Goal: Check status: Check status

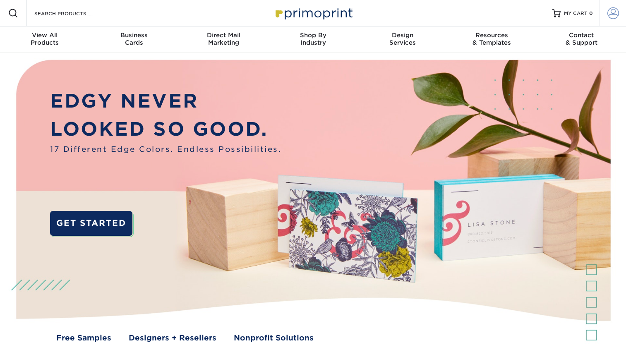
click at [610, 16] on span at bounding box center [614, 13] width 12 height 12
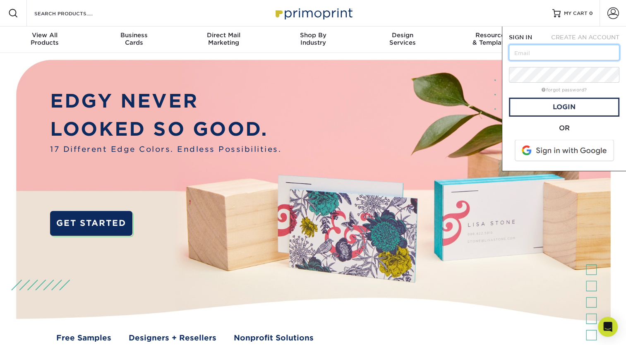
click at [525, 54] on input "text" at bounding box center [564, 53] width 111 height 16
type input "jdarczuk@hallmarkhomecare.com"
click at [543, 149] on span at bounding box center [565, 151] width 106 height 22
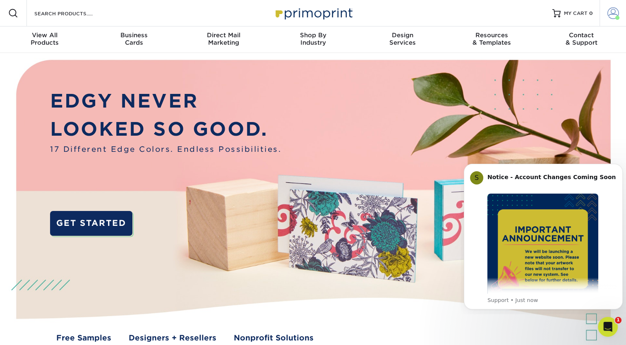
click at [609, 17] on span at bounding box center [614, 13] width 12 height 12
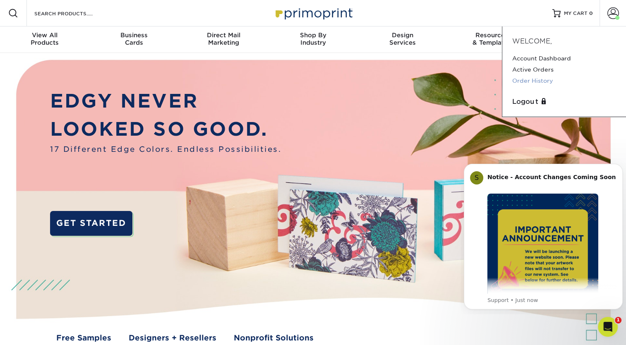
click at [521, 82] on link "Order History" at bounding box center [564, 80] width 104 height 11
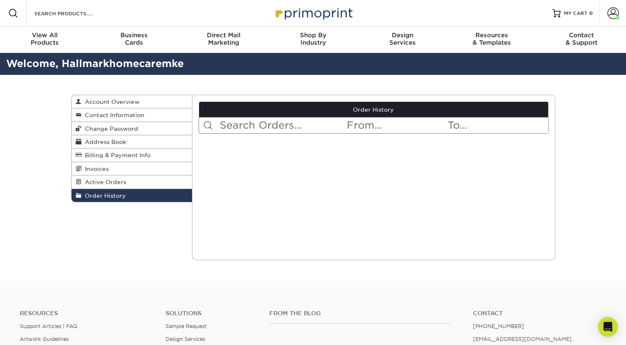
click at [249, 122] on input "text" at bounding box center [282, 126] width 127 height 16
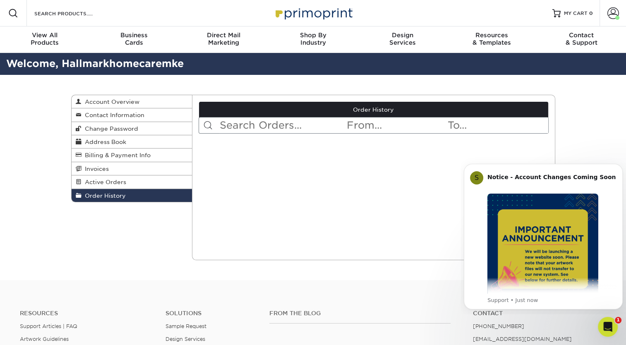
click at [113, 193] on link "Order History" at bounding box center [132, 195] width 121 height 13
click at [113, 189] on link "Active Orders" at bounding box center [132, 181] width 121 height 13
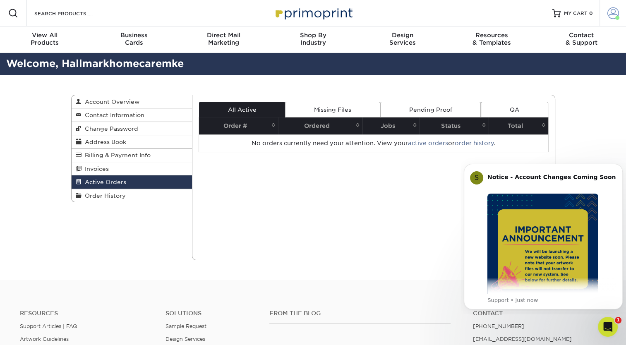
click at [610, 18] on span at bounding box center [614, 13] width 12 height 12
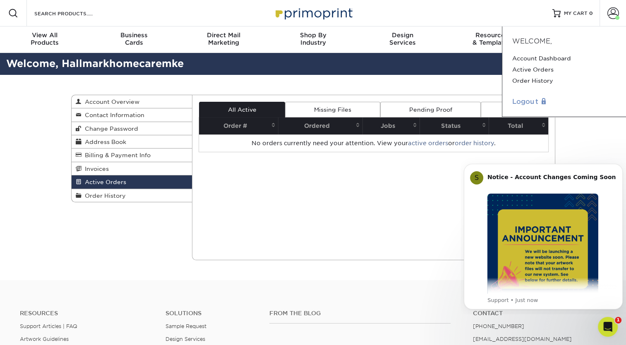
click at [525, 101] on link "Logout" at bounding box center [564, 102] width 104 height 10
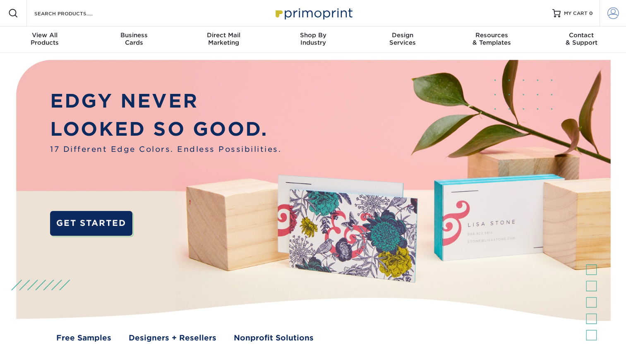
click at [613, 14] on span at bounding box center [614, 13] width 12 height 12
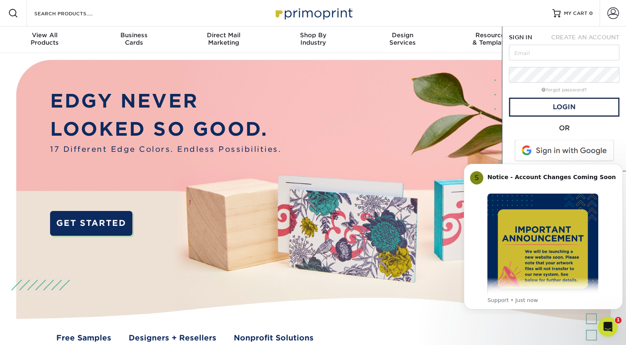
click at [554, 154] on span at bounding box center [565, 151] width 106 height 22
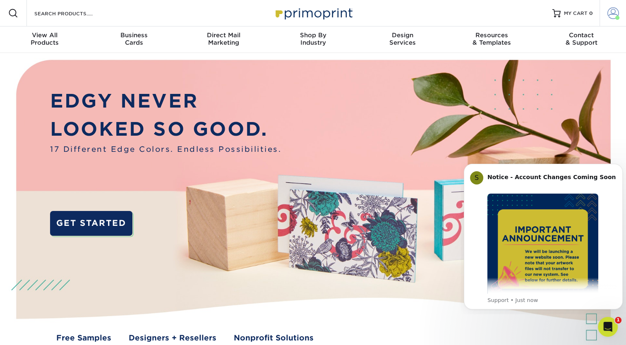
click at [612, 15] on span at bounding box center [614, 13] width 12 height 12
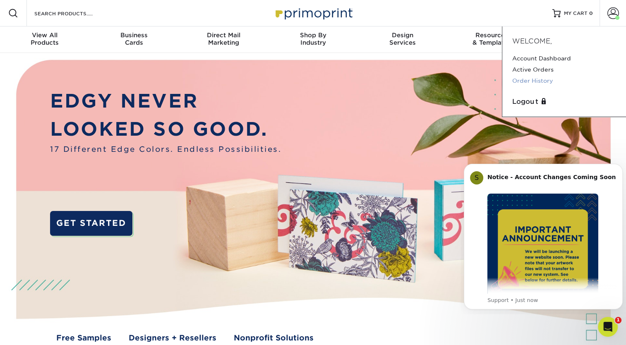
click at [526, 80] on link "Order History" at bounding box center [564, 80] width 104 height 11
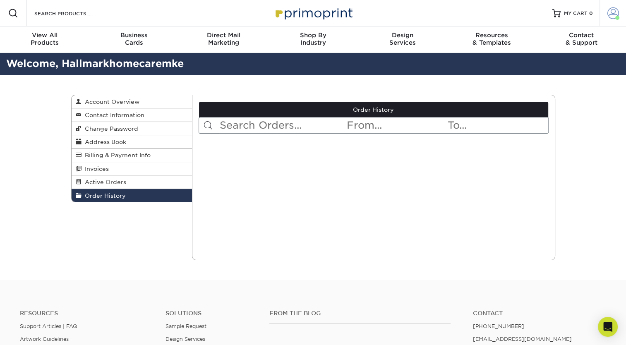
click at [610, 19] on link "Account" at bounding box center [613, 13] width 26 height 26
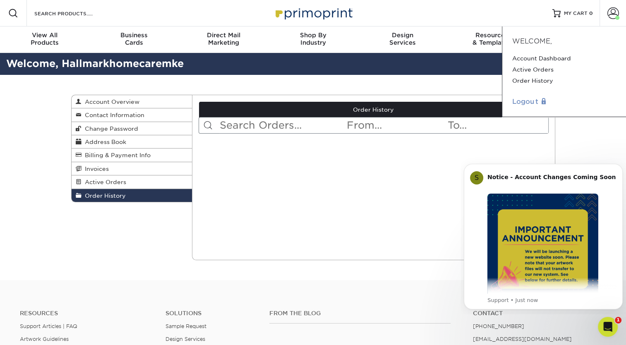
click at [529, 98] on link "Logout" at bounding box center [564, 102] width 104 height 10
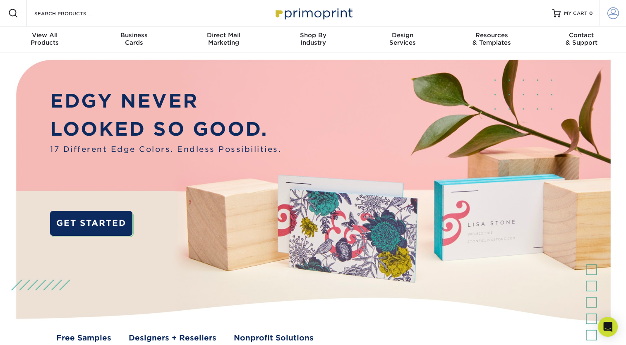
click at [605, 16] on link "Account" at bounding box center [613, 13] width 26 height 26
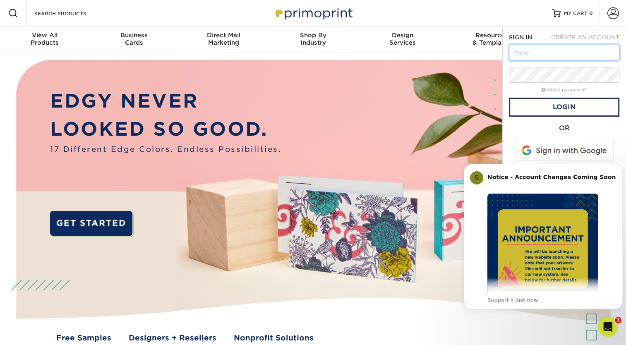
click at [523, 57] on input "text" at bounding box center [564, 53] width 111 height 16
type input "darrottaventures@gmail.com"
click at [535, 50] on input "darrottaventures@gmail.com" at bounding box center [564, 53] width 111 height 16
click at [553, 150] on span at bounding box center [565, 151] width 106 height 22
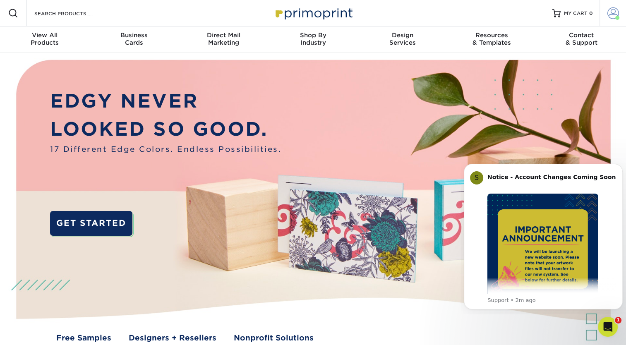
click at [616, 18] on span at bounding box center [617, 18] width 4 height 4
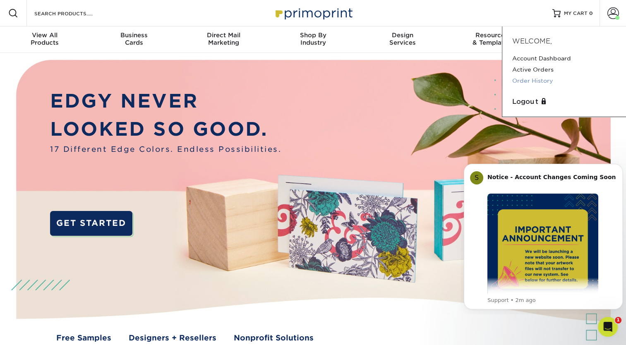
click at [526, 79] on link "Order History" at bounding box center [564, 80] width 104 height 11
